Goal: Navigation & Orientation: Understand site structure

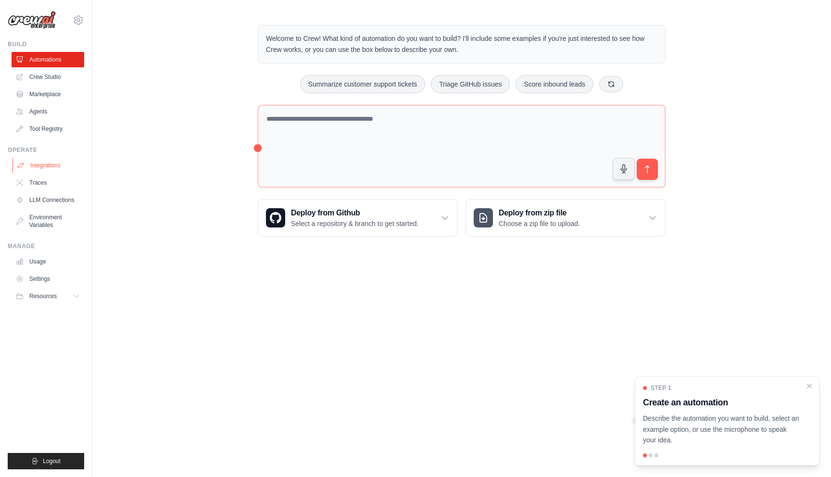
click at [51, 161] on link "Integrations" at bounding box center [49, 165] width 73 height 15
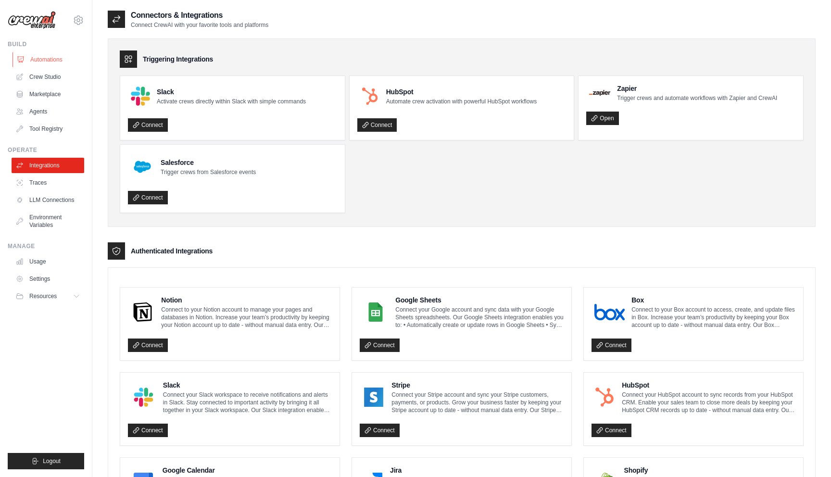
click at [45, 62] on link "Automations" at bounding box center [49, 59] width 73 height 15
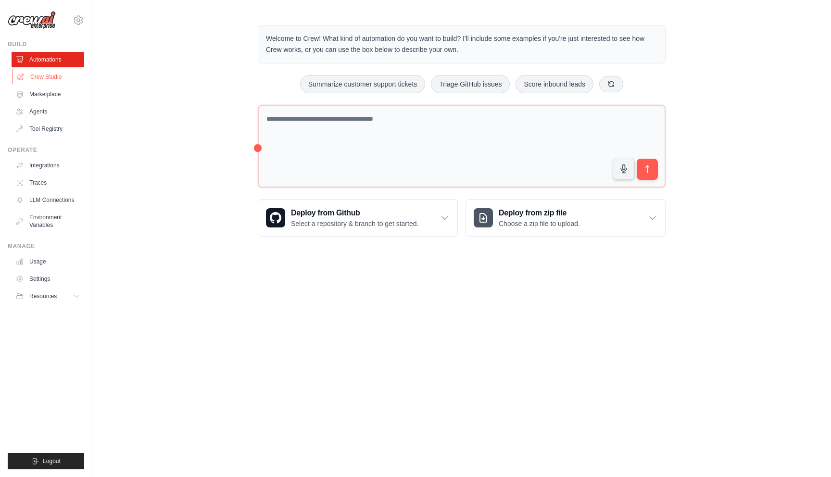
click at [50, 76] on link "Crew Studio" at bounding box center [49, 76] width 73 height 15
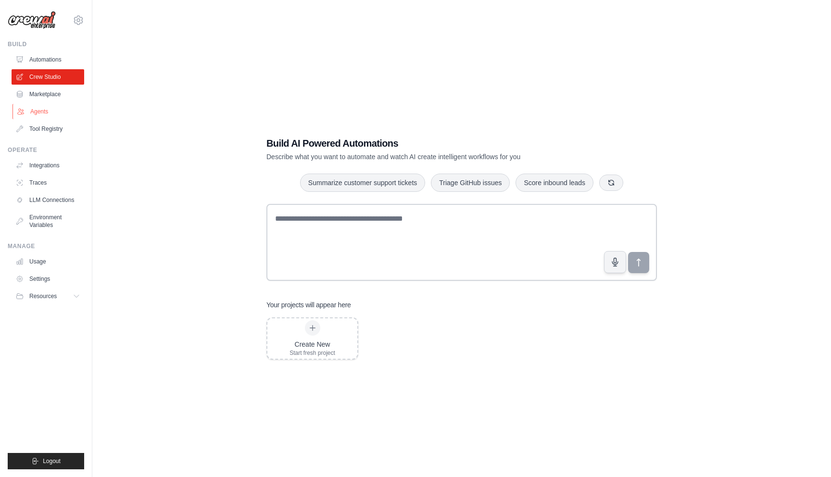
click at [44, 107] on link "Agents" at bounding box center [49, 111] width 73 height 15
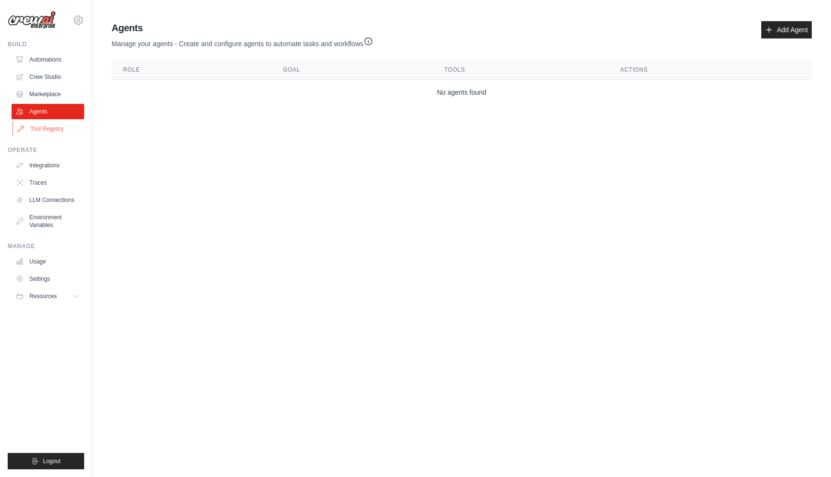
click at [43, 127] on link "Tool Registry" at bounding box center [49, 128] width 73 height 15
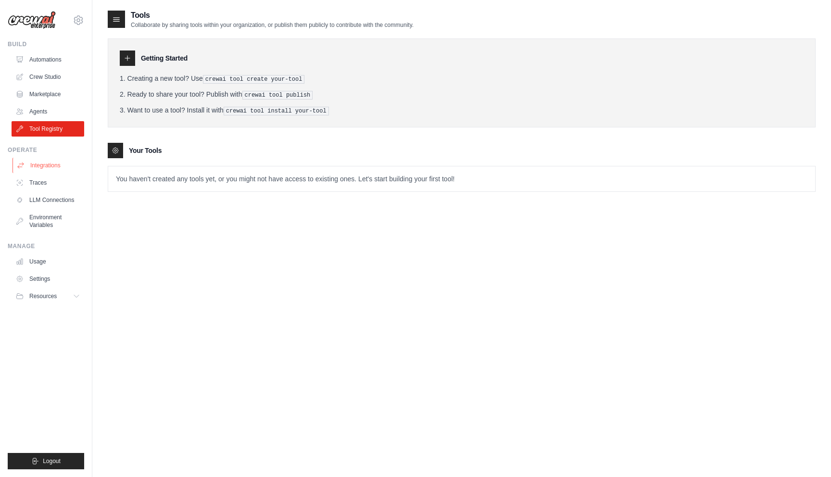
click at [43, 161] on link "Integrations" at bounding box center [49, 165] width 73 height 15
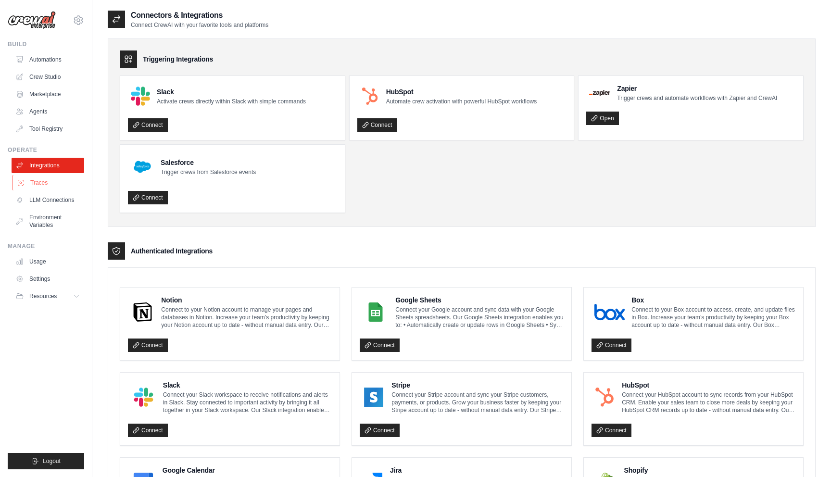
click at [34, 185] on link "Traces" at bounding box center [49, 182] width 73 height 15
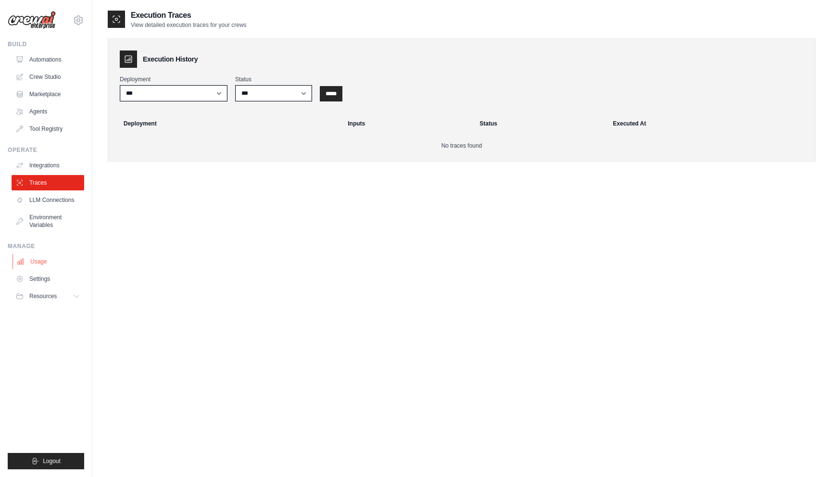
click at [48, 258] on link "Usage" at bounding box center [49, 261] width 73 height 15
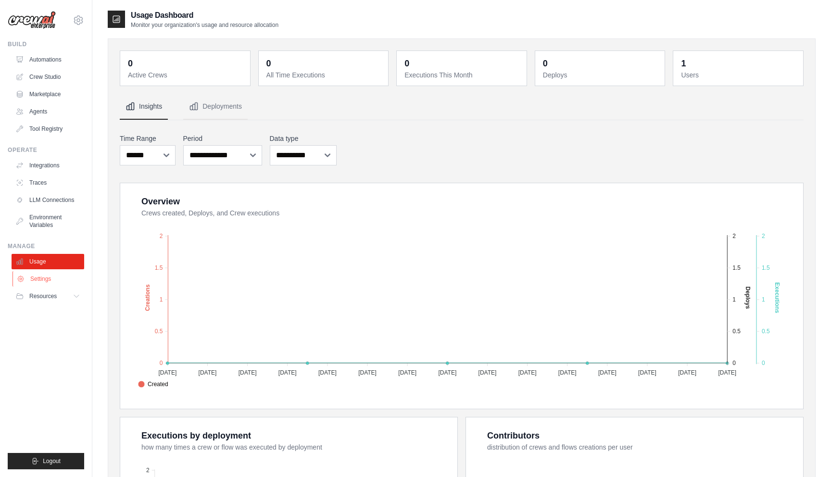
click at [47, 277] on link "Settings" at bounding box center [49, 278] width 73 height 15
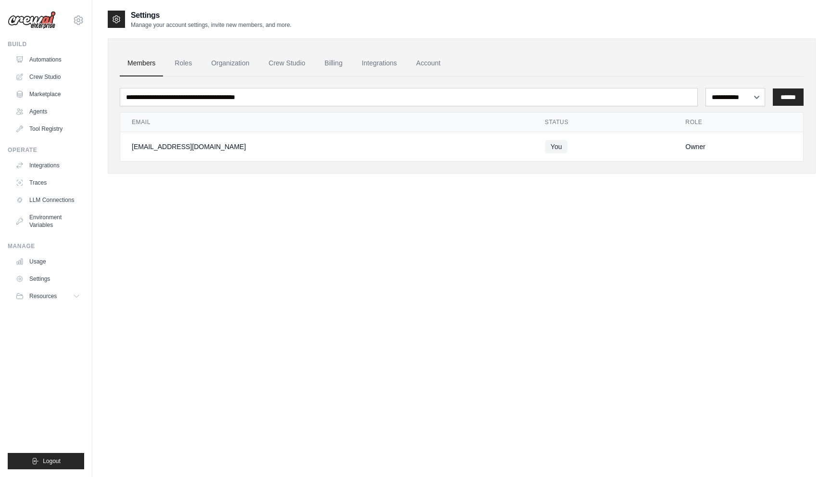
click at [48, 309] on ul "Build Automations Crew Studio Marketplace Agents" at bounding box center [46, 254] width 76 height 429
click at [50, 307] on ul "Build Automations Crew Studio Marketplace Agents" at bounding box center [46, 254] width 76 height 429
click at [53, 298] on span "Resources" at bounding box center [43, 296] width 27 height 8
click at [64, 311] on span "Documentation" at bounding box center [53, 313] width 39 height 8
